Goal: Find contact information: Find contact information

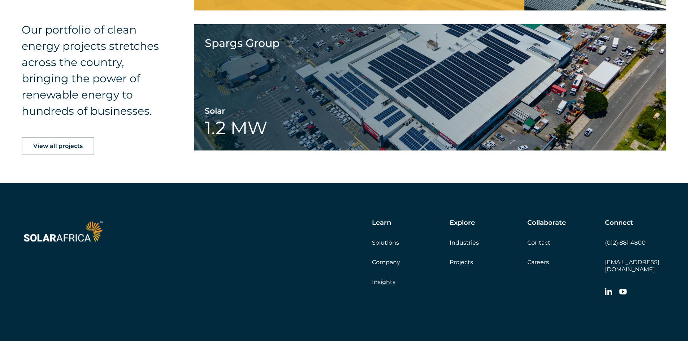
scroll to position [1167, 0]
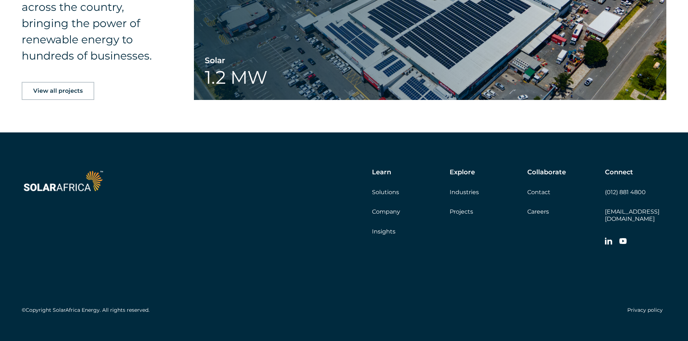
click at [610, 238] on icon at bounding box center [608, 241] width 7 height 7
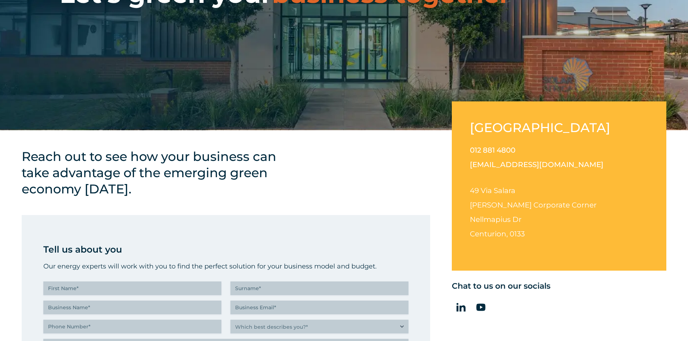
scroll to position [155, 0]
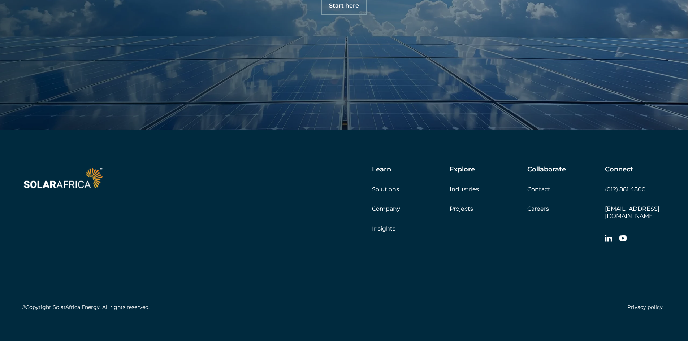
scroll to position [2552, 0]
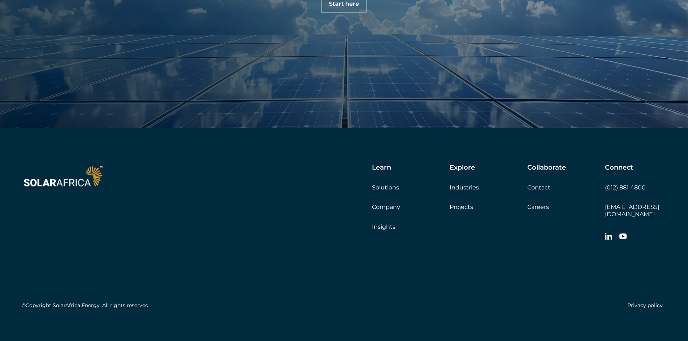
click at [607, 233] on icon at bounding box center [608, 236] width 7 height 7
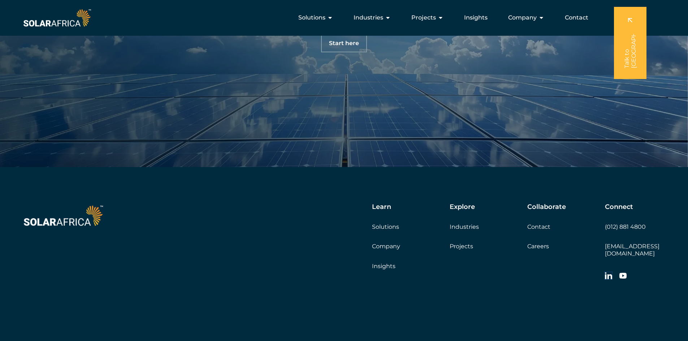
scroll to position [2407, 0]
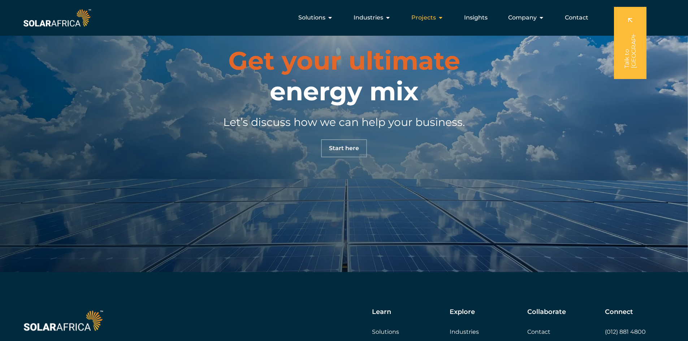
click at [440, 17] on icon "Menu" at bounding box center [441, 18] width 6 height 6
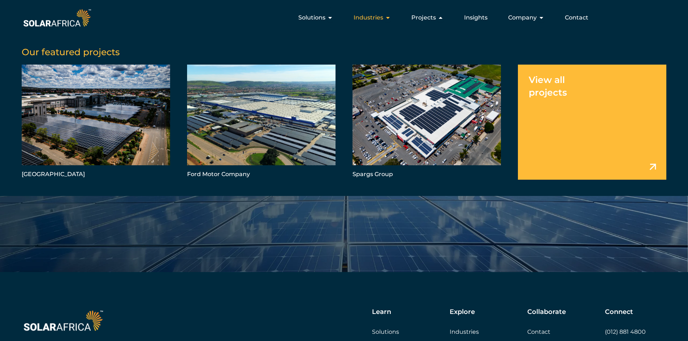
click at [378, 16] on span "Industries" at bounding box center [369, 17] width 30 height 9
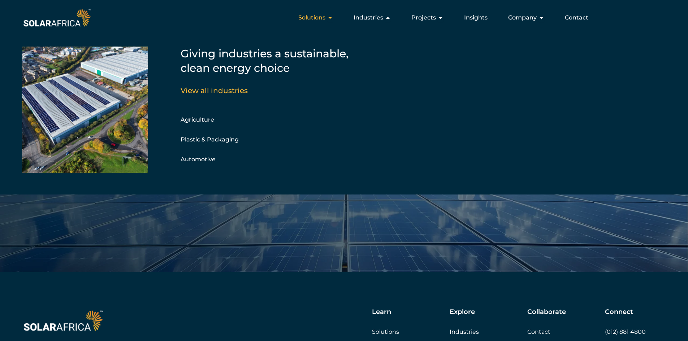
click at [317, 16] on span "Solutions" at bounding box center [311, 17] width 27 height 9
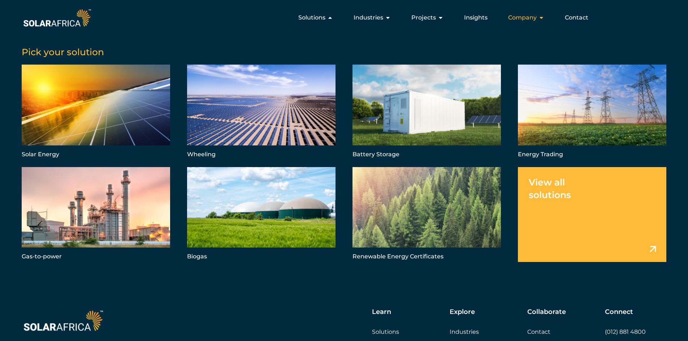
click at [534, 16] on span "Company" at bounding box center [522, 17] width 29 height 9
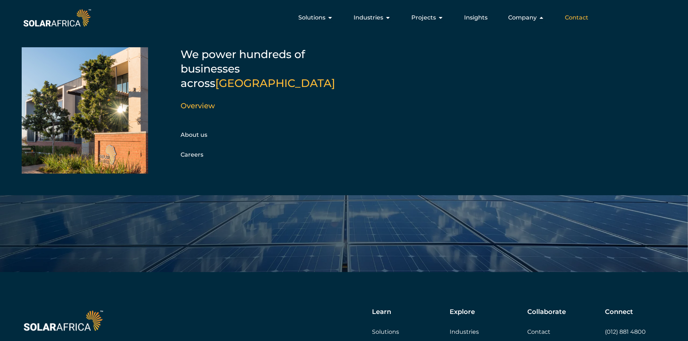
click at [581, 17] on span "Contact" at bounding box center [576, 17] width 23 height 9
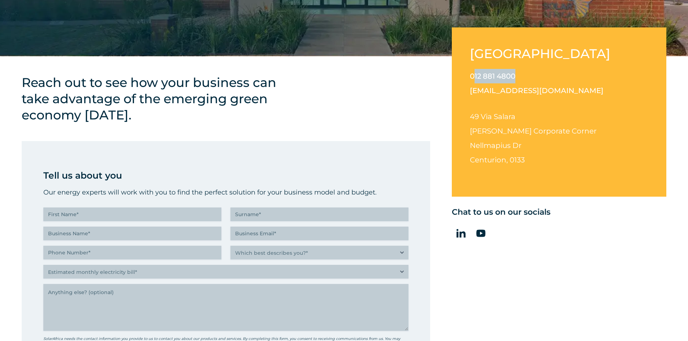
drag, startPoint x: 520, startPoint y: 76, endPoint x: 474, endPoint y: 79, distance: 45.6
click at [474, 79] on p "012 881 4800 info@solarafrica.com" at bounding box center [559, 83] width 178 height 29
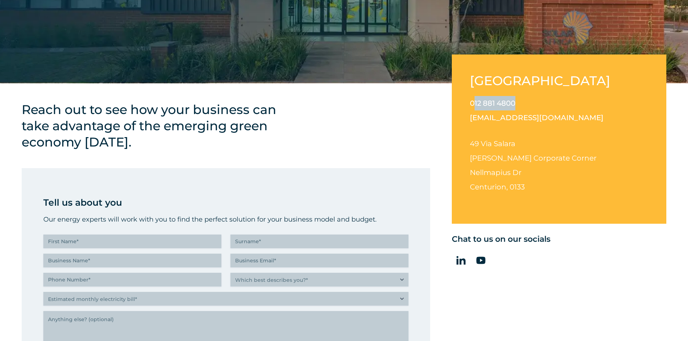
scroll to position [191, 0]
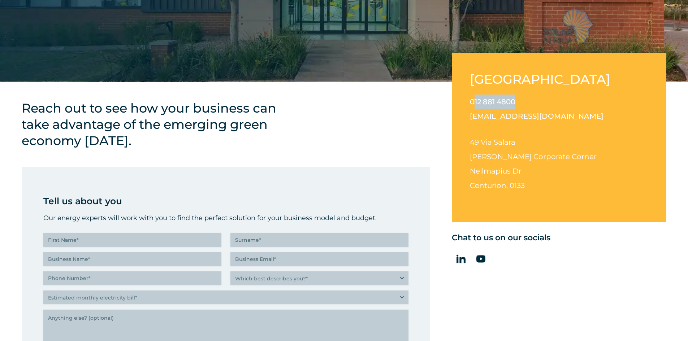
copy link "12 881 4800"
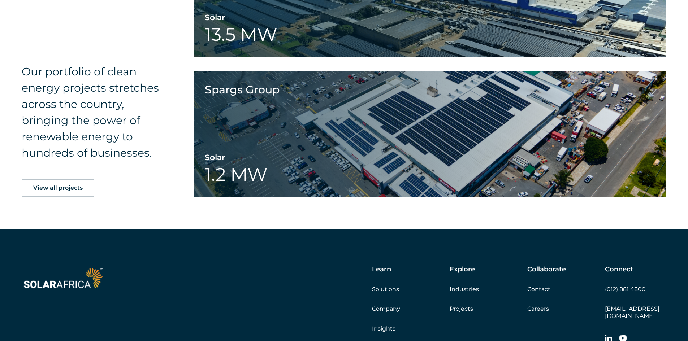
scroll to position [1167, 0]
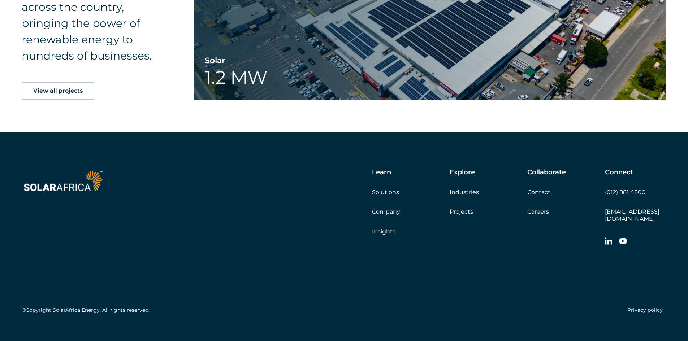
click at [541, 189] on link "Contact" at bounding box center [538, 192] width 23 height 7
